Goal: Navigation & Orientation: Find specific page/section

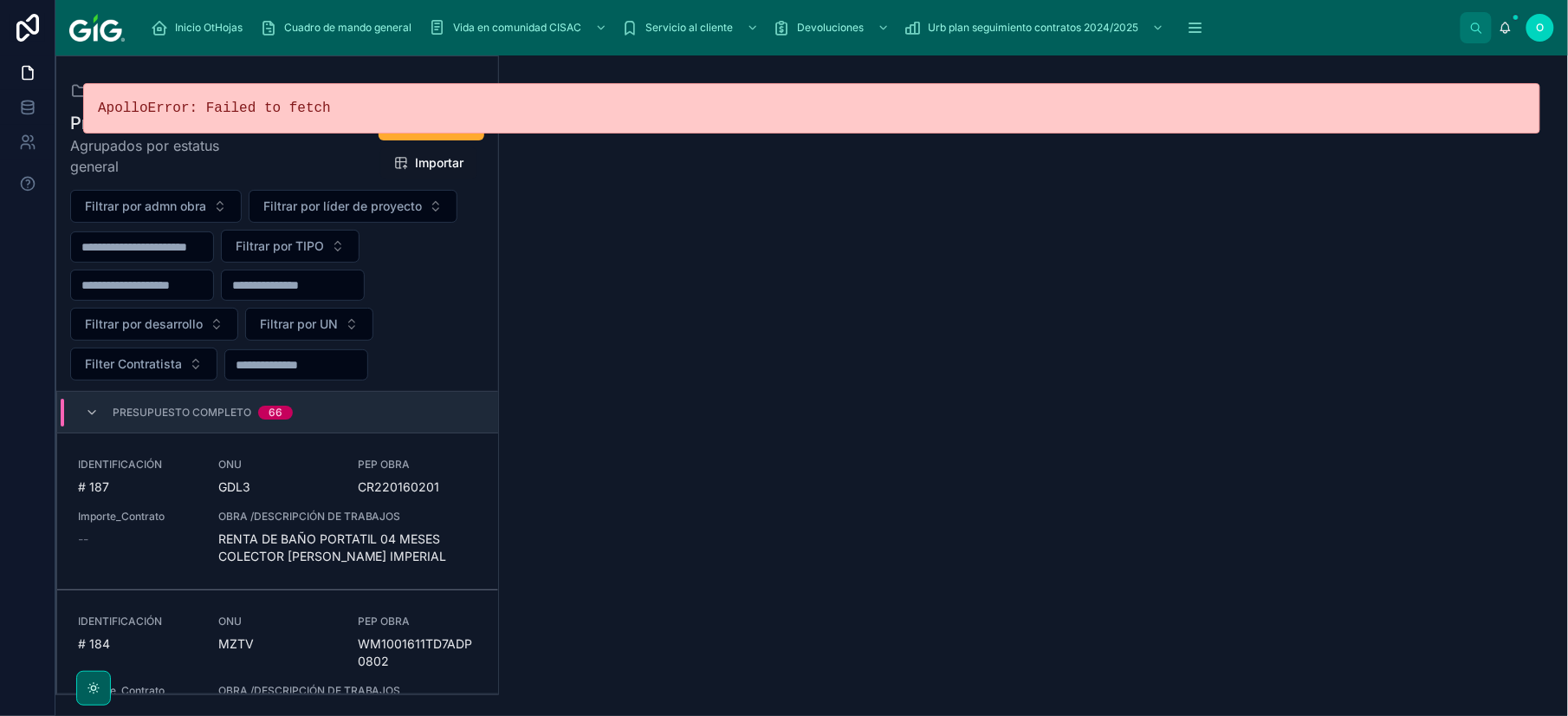
click at [261, 161] on span "Agrupados por estatus general" at bounding box center [167, 156] width 193 height 41
click at [90, 413] on icon at bounding box center [92, 412] width 14 height 14
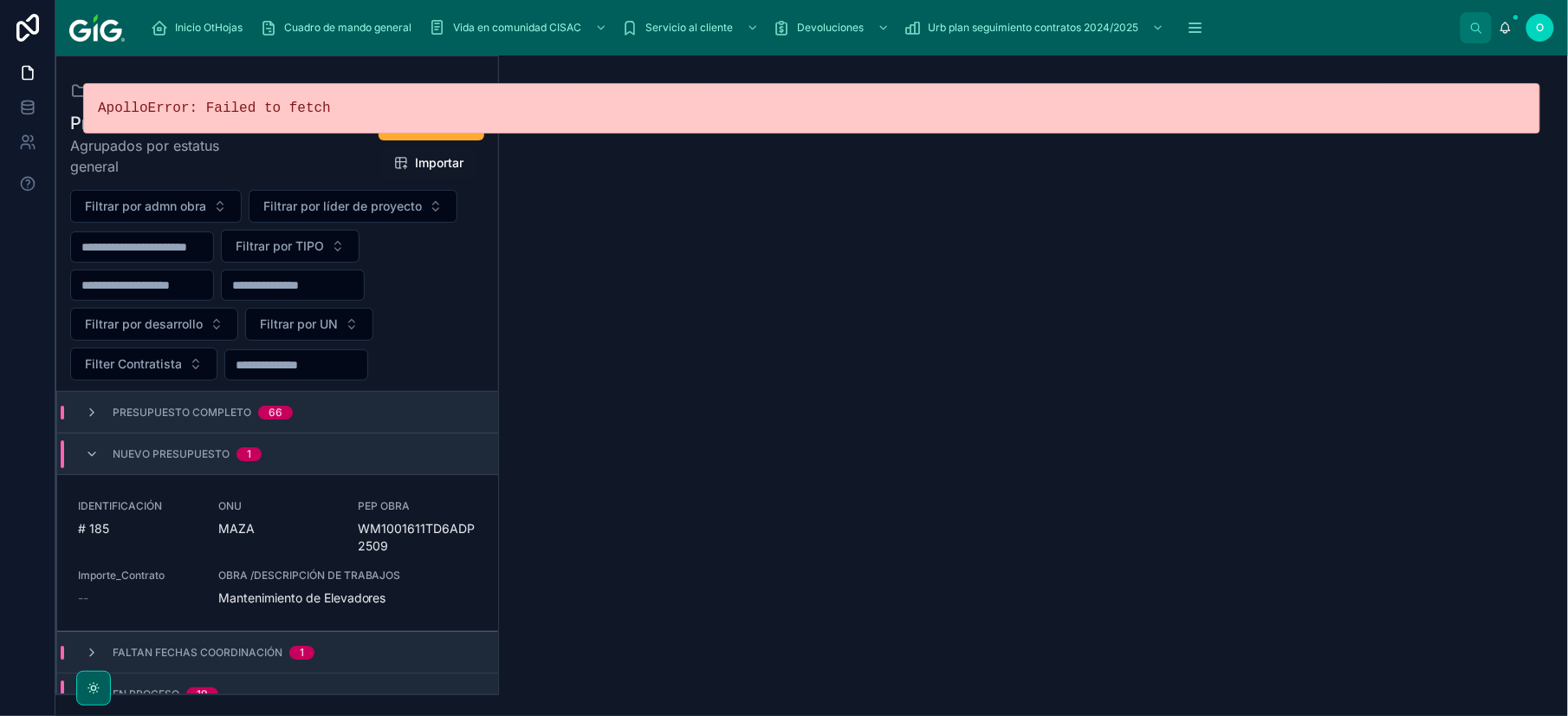
click at [94, 414] on icon at bounding box center [92, 412] width 14 height 14
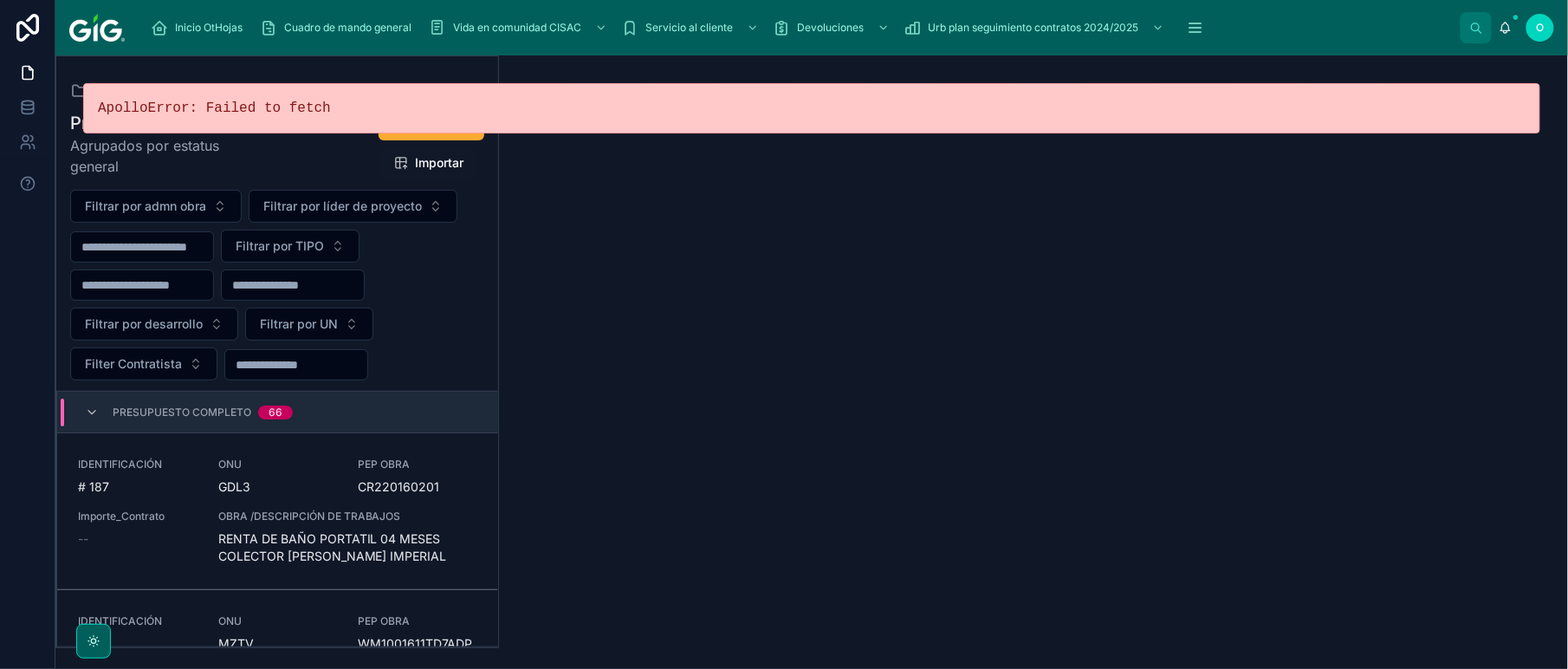
drag, startPoint x: 1509, startPoint y: 102, endPoint x: 1498, endPoint y: 101, distance: 11.0
click at [1500, 101] on pre "ApolloError: Failed to fetch" at bounding box center [811, 108] width 1427 height 21
click at [1508, 24] on icon at bounding box center [1505, 26] width 9 height 8
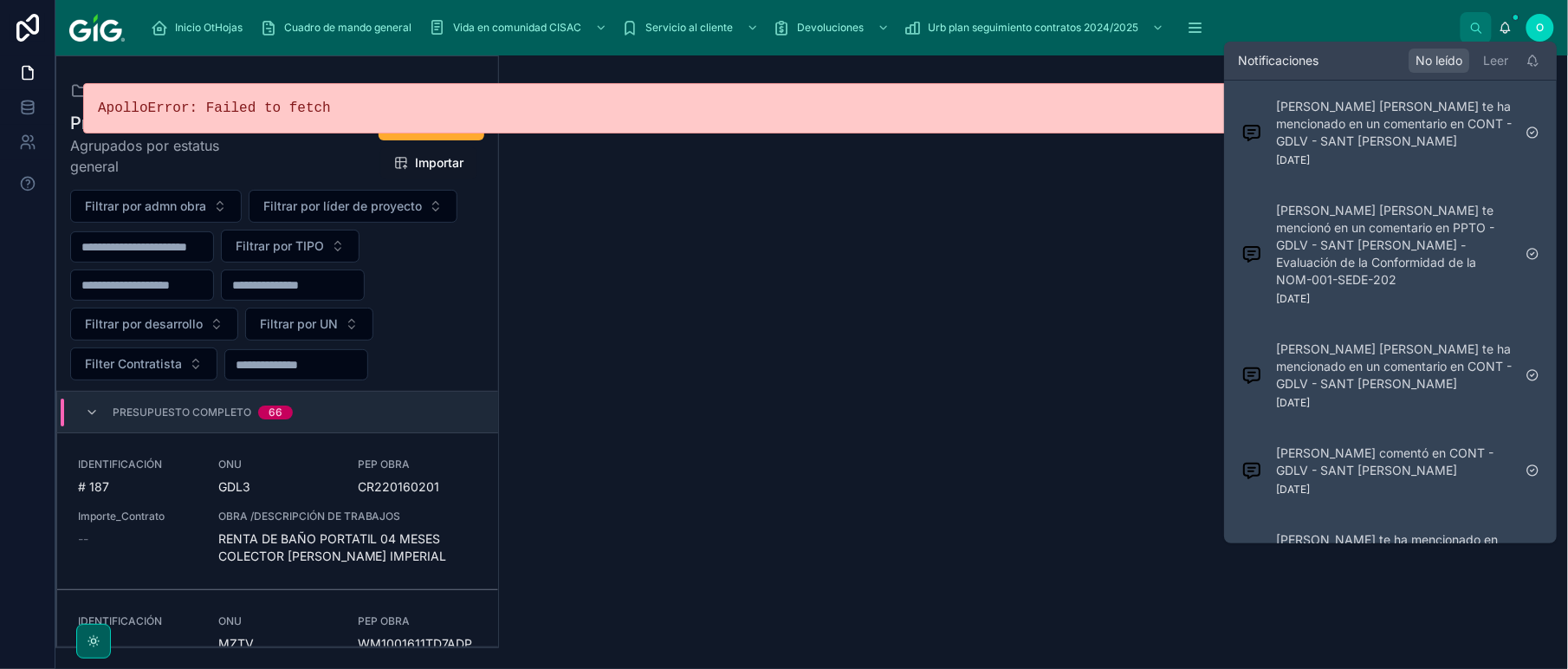
click at [1374, 127] on p "ZAMORA CRUZ MARIEL CAROLINA Zamora te ha mencionado en un comentario en CONT - …" at bounding box center [1393, 123] width 235 height 52
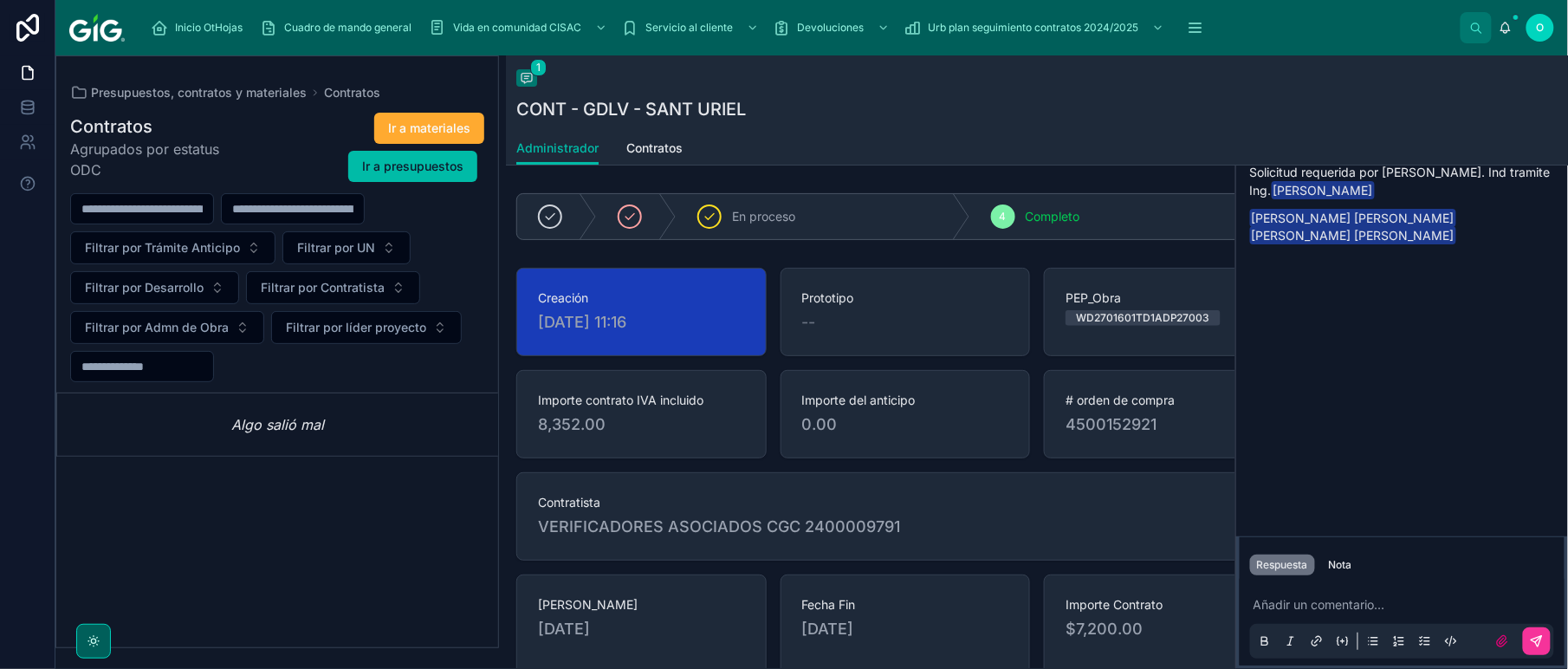
click at [1250, 227] on span "OLVERA CARBALLO RAQUEL OLVERA CARBALLO" at bounding box center [1353, 235] width 206 height 18
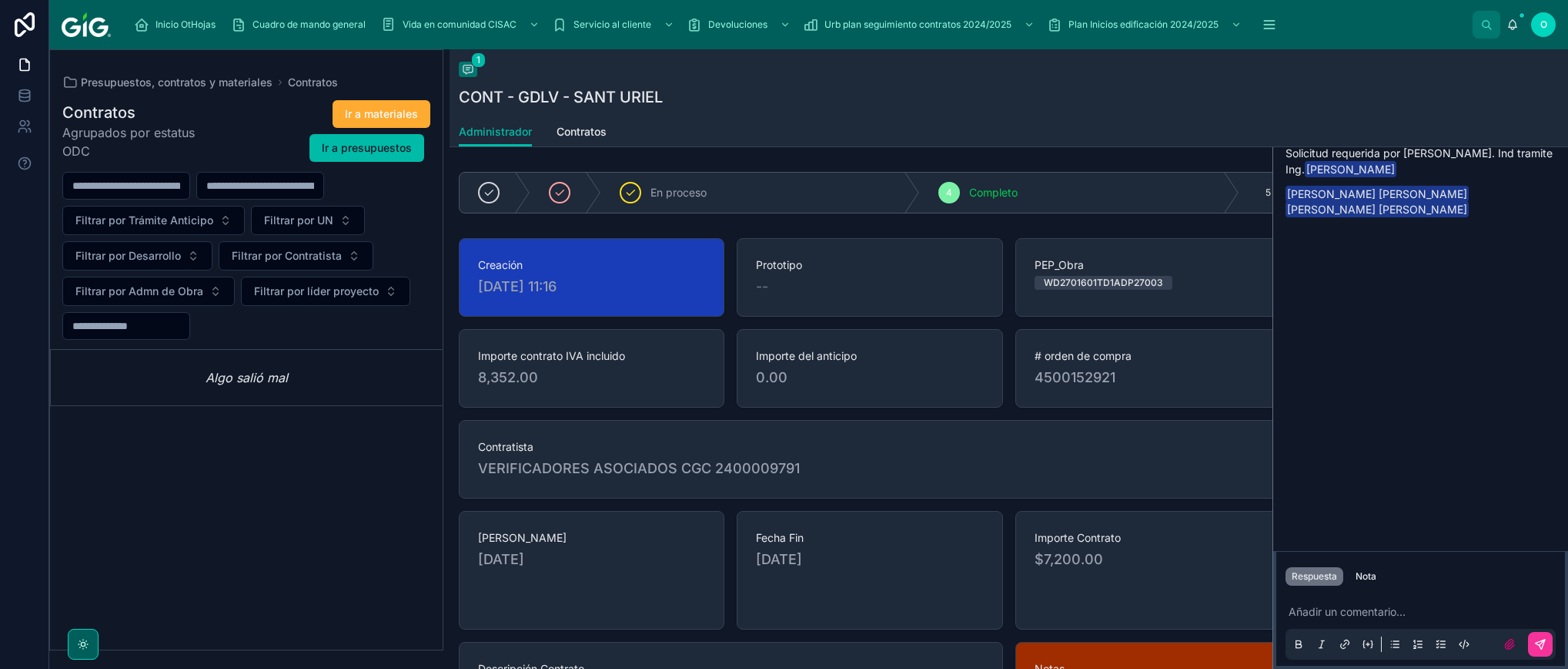
drag, startPoint x: 88, startPoint y: 84, endPoint x: 120, endPoint y: 93, distance: 33.2
click at [88, 84] on span "Presupuestos, contratos y materiales" at bounding box center [177, 83] width 192 height 15
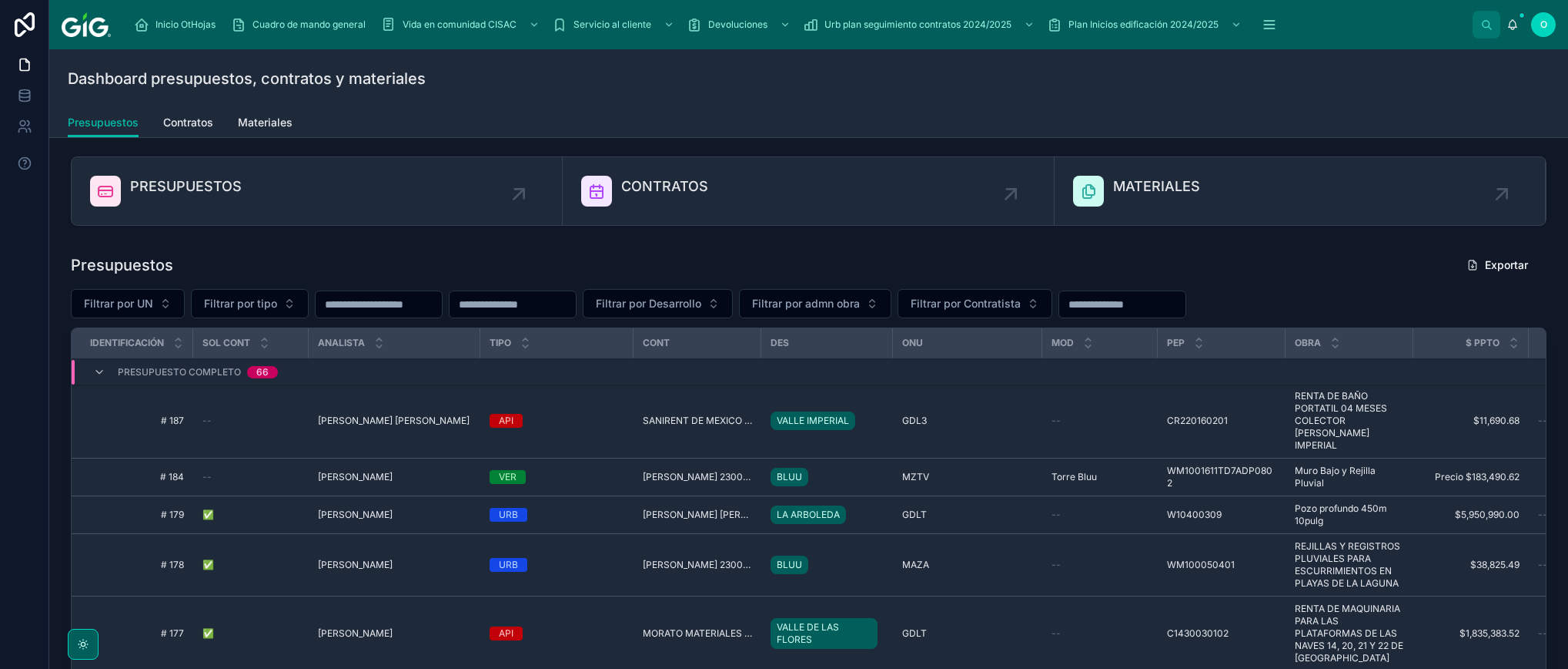
click at [273, 125] on span "Materiales" at bounding box center [265, 123] width 55 height 15
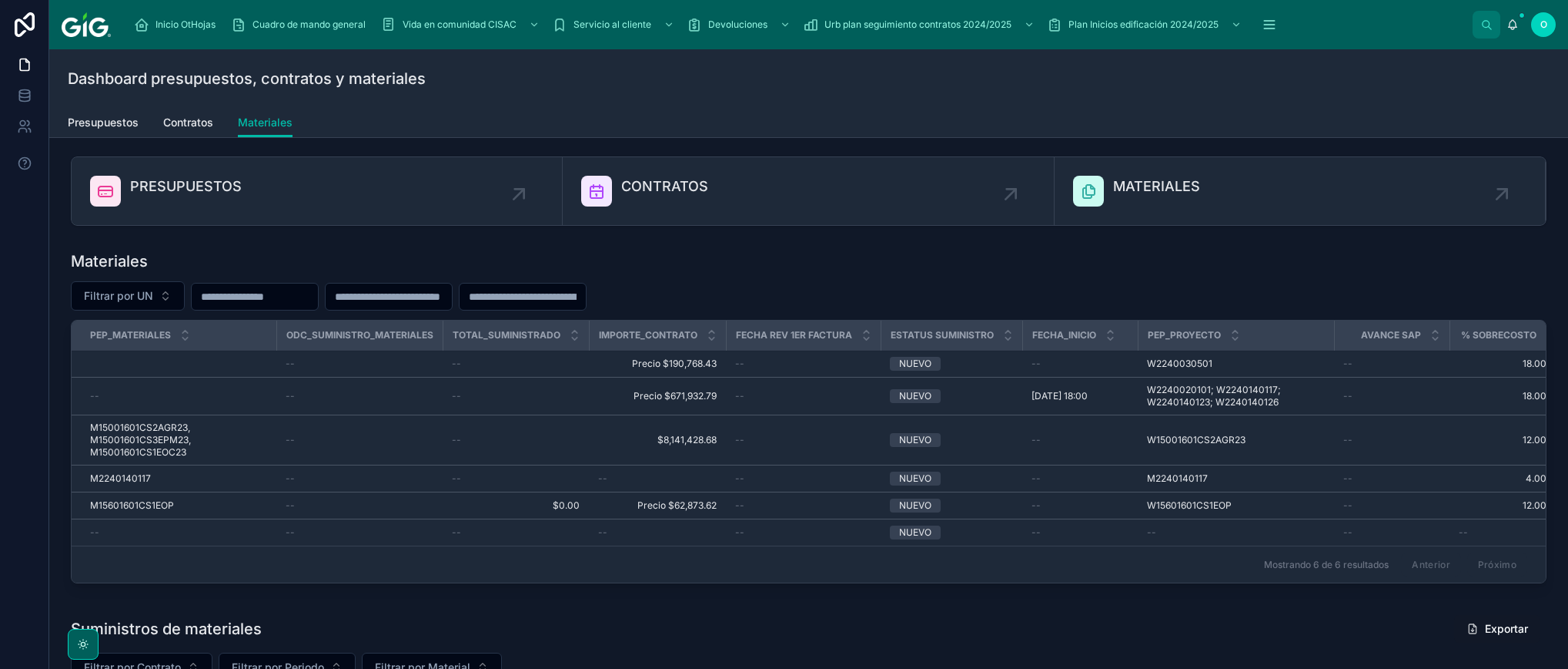
click at [178, 126] on span "Contratos" at bounding box center [188, 123] width 50 height 15
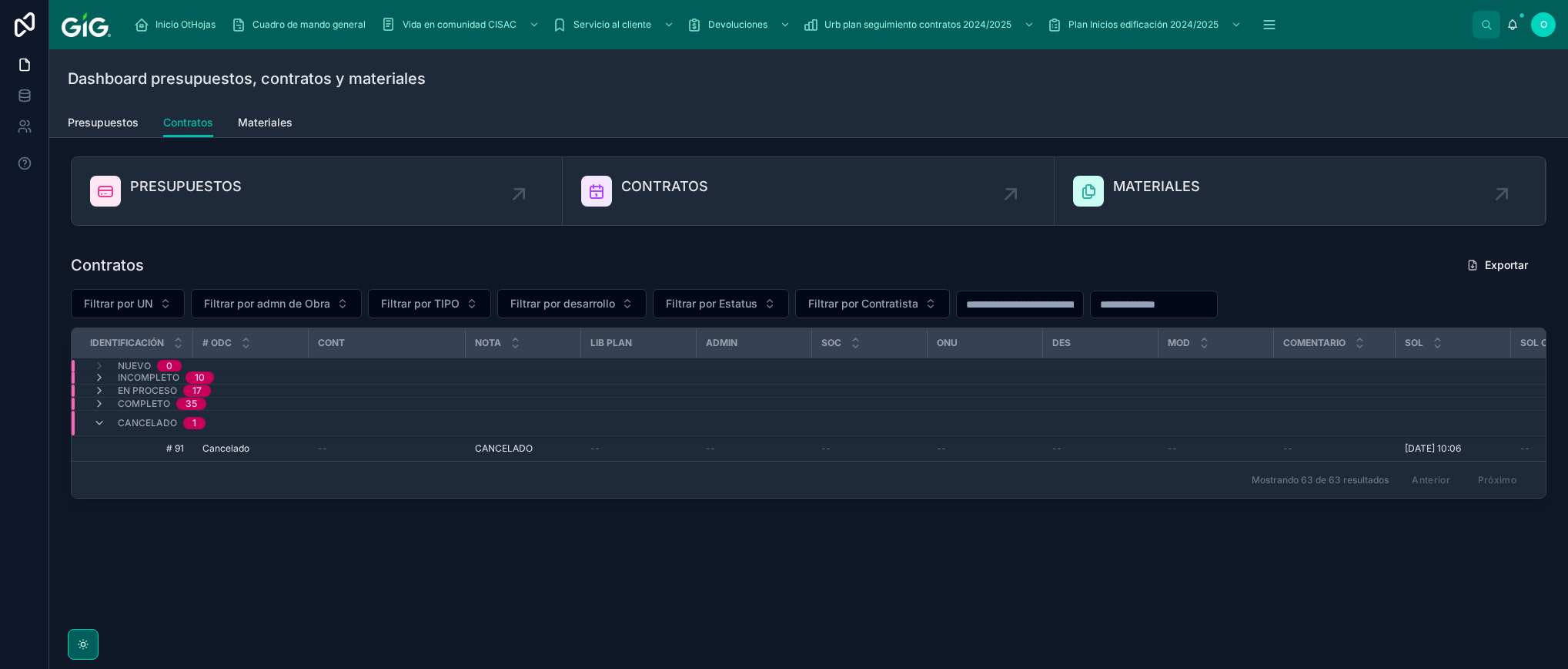
click at [132, 116] on span "Presupuestos" at bounding box center [103, 123] width 71 height 15
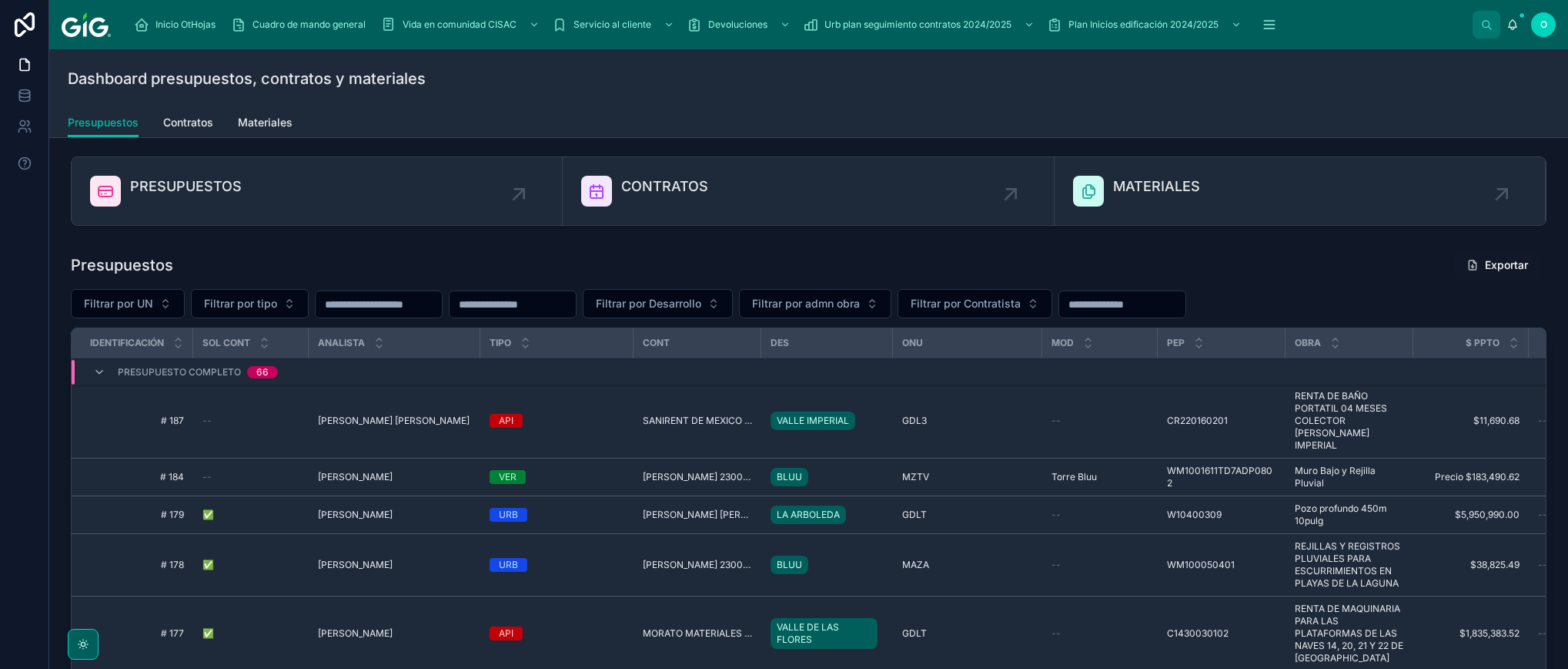
click at [96, 375] on icon at bounding box center [99, 372] width 13 height 13
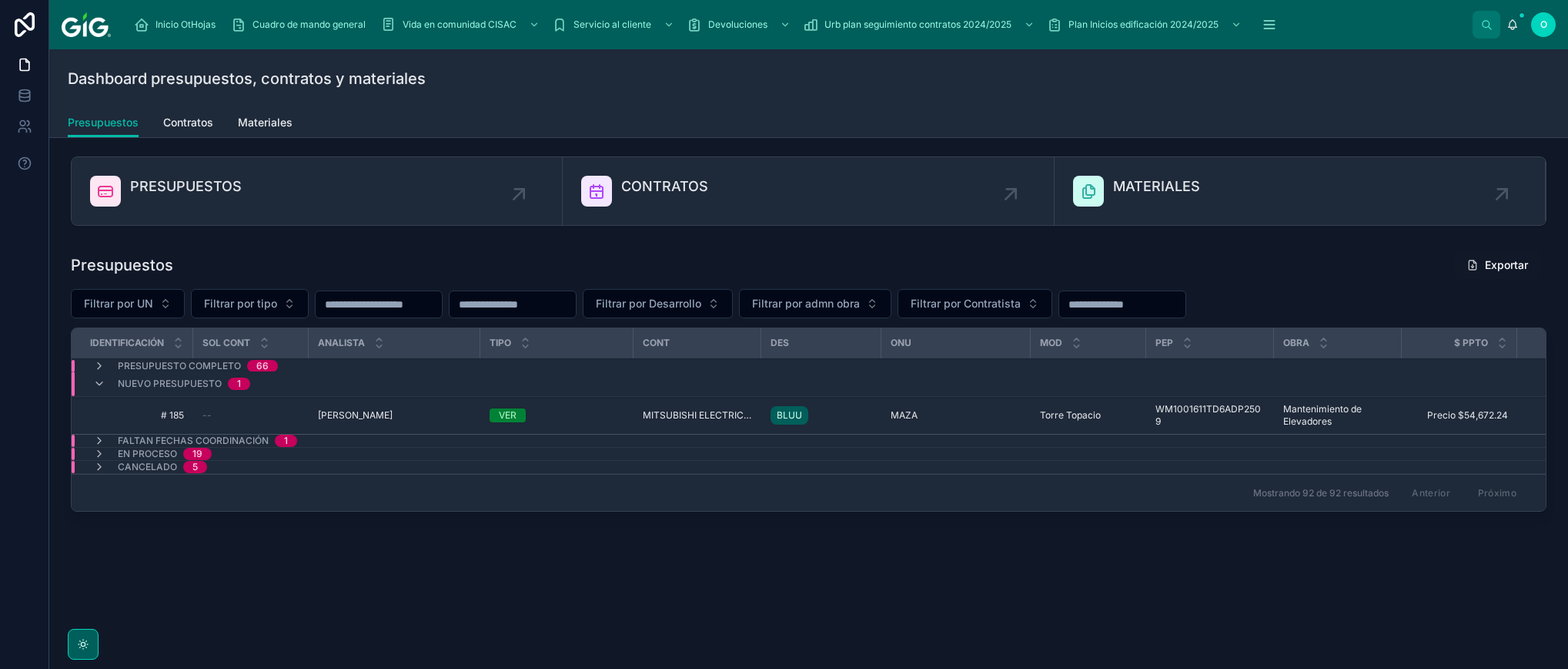
click at [100, 382] on icon at bounding box center [99, 384] width 13 height 13
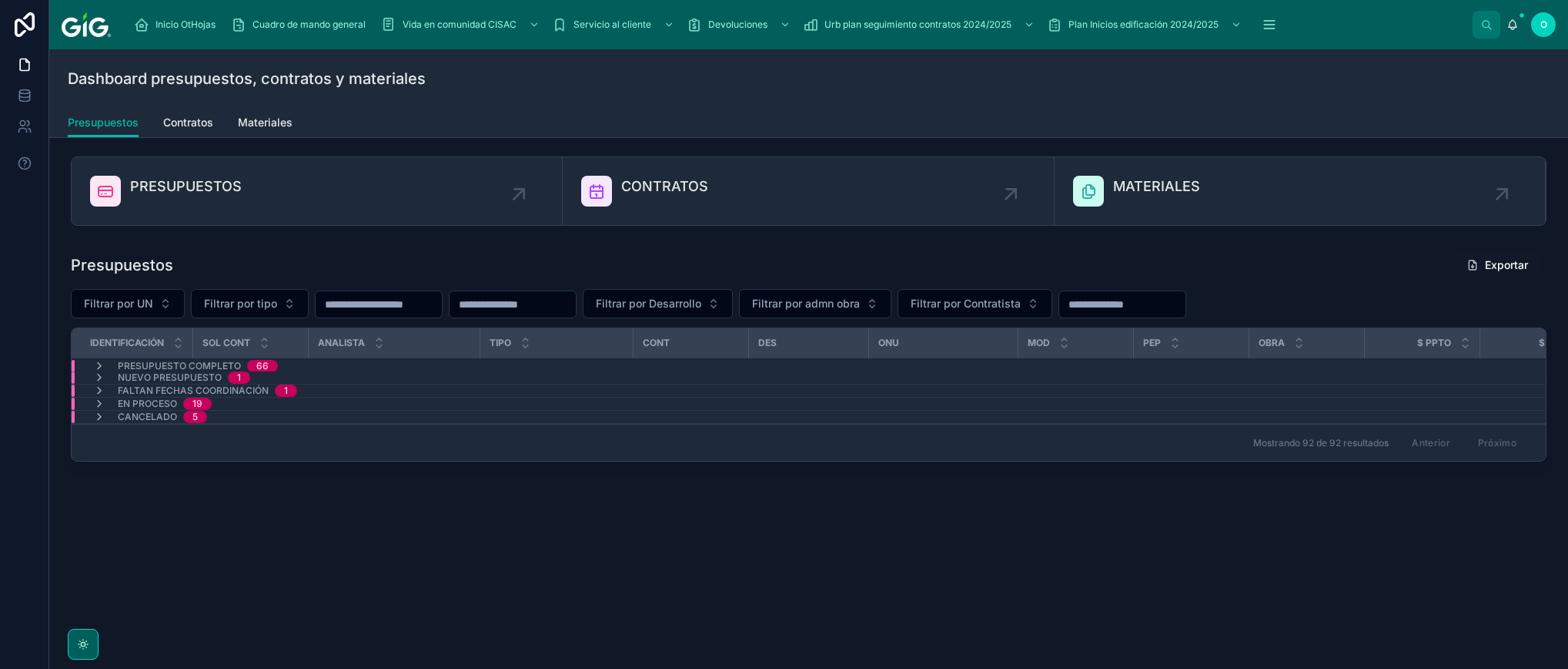
click at [219, 390] on span "Faltan fechas coordinación" at bounding box center [193, 390] width 151 height 13
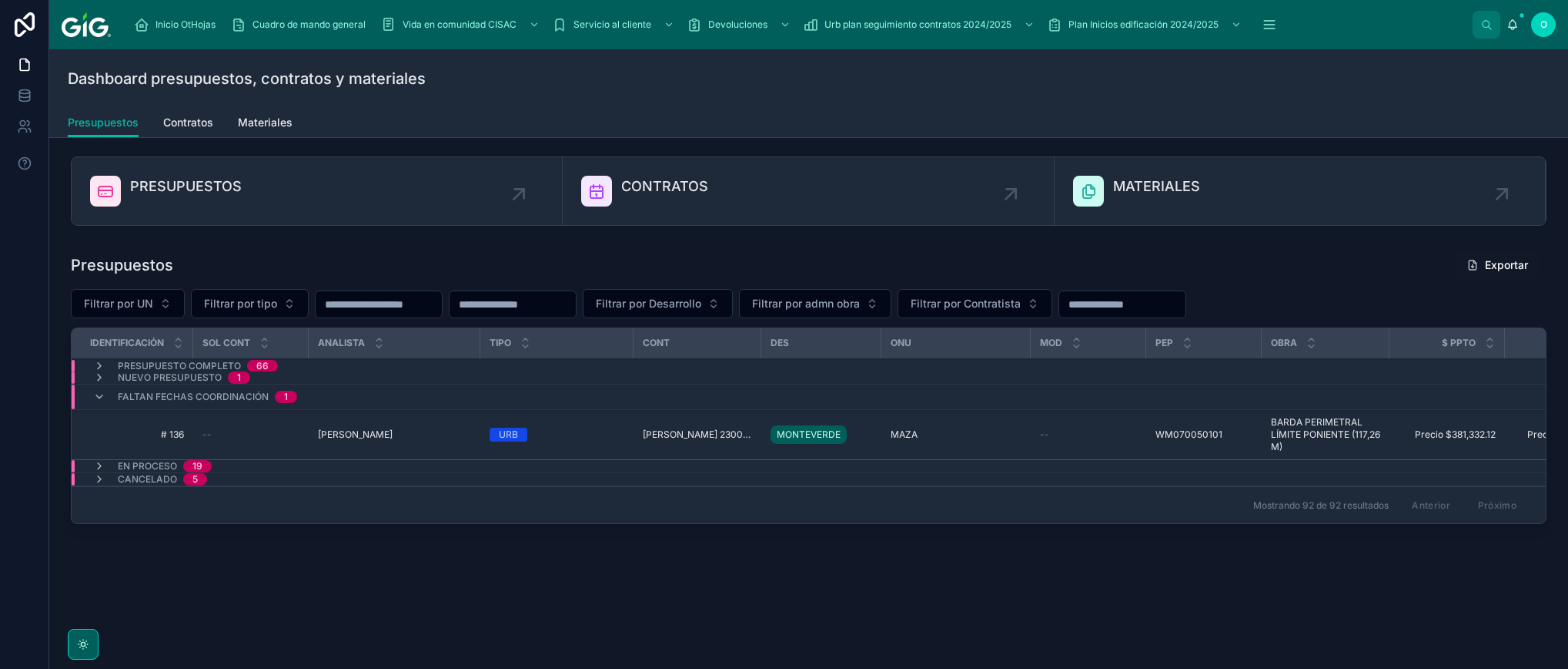
click at [103, 402] on icon at bounding box center [99, 396] width 13 height 13
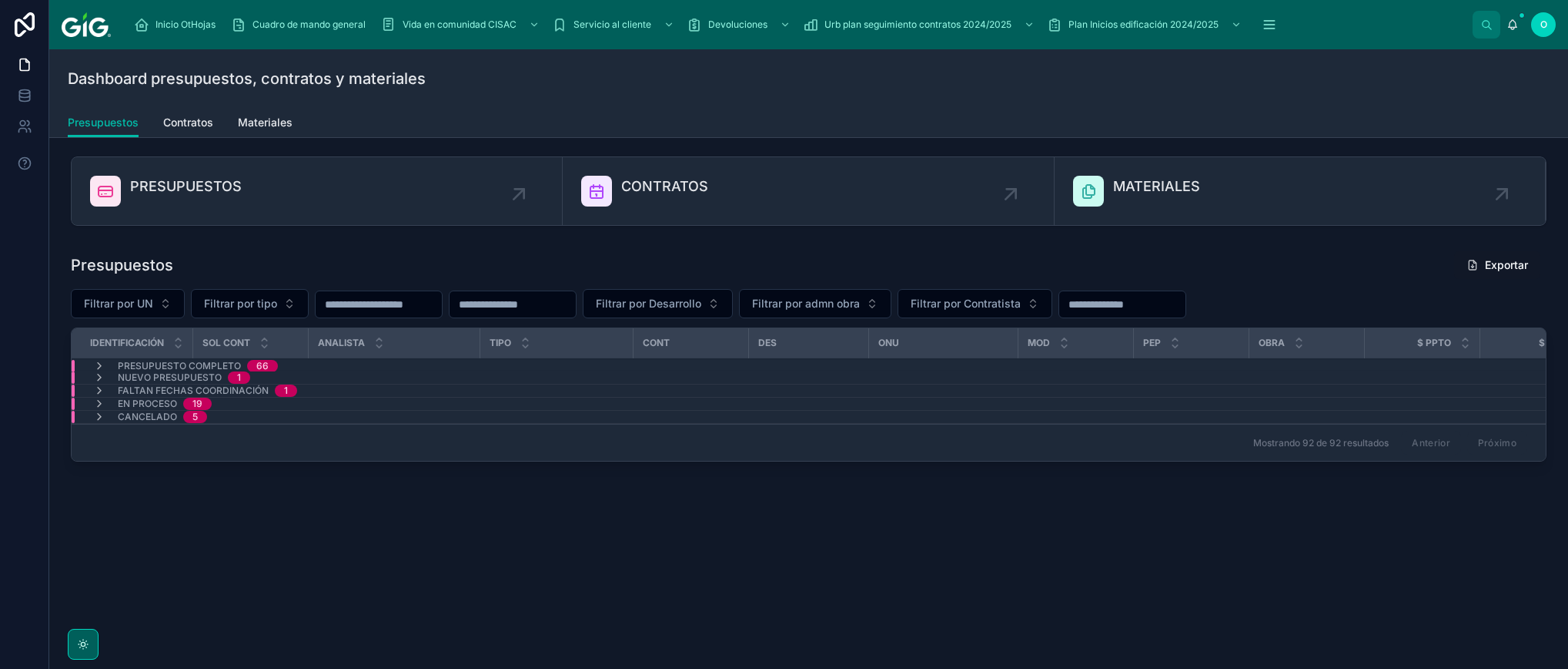
click at [118, 379] on span "Nuevo presupuesto" at bounding box center [169, 377] width 104 height 13
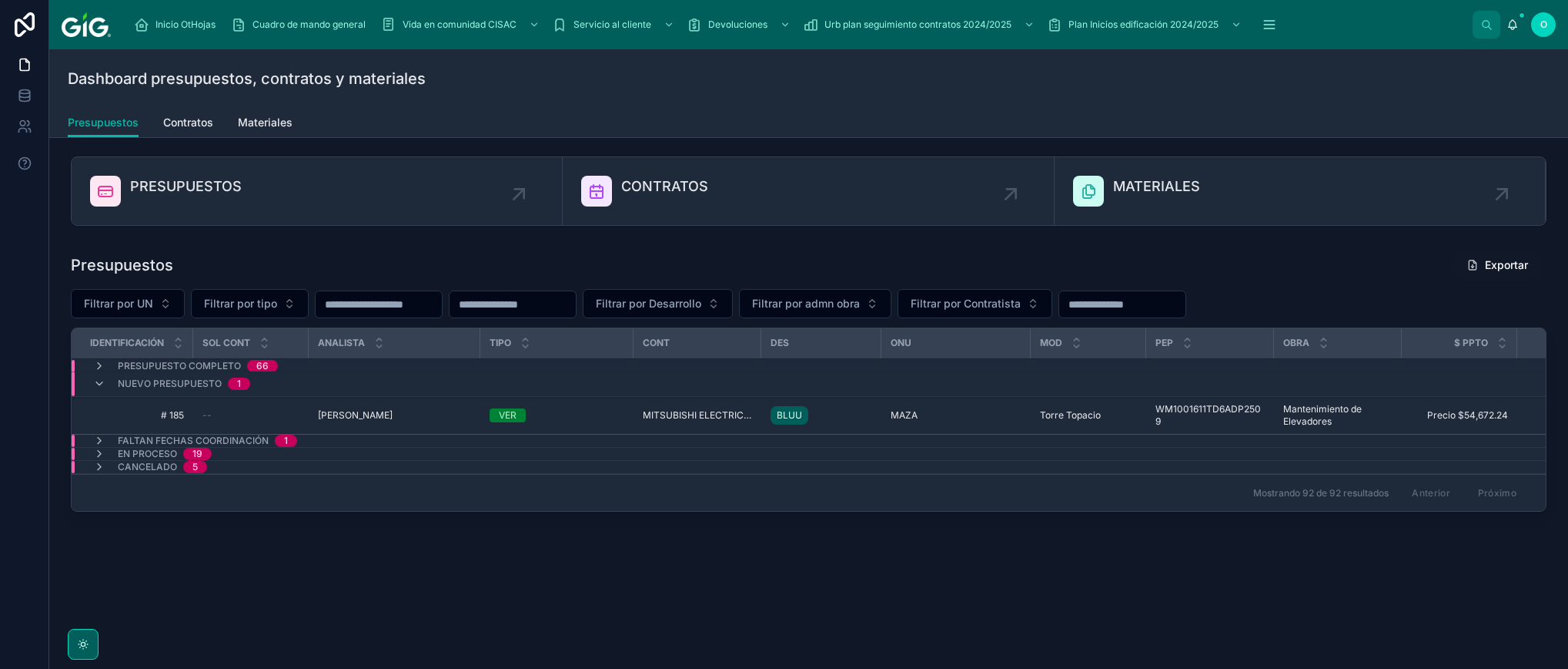
click at [102, 385] on icon at bounding box center [99, 384] width 13 height 13
